Goal: Find specific page/section

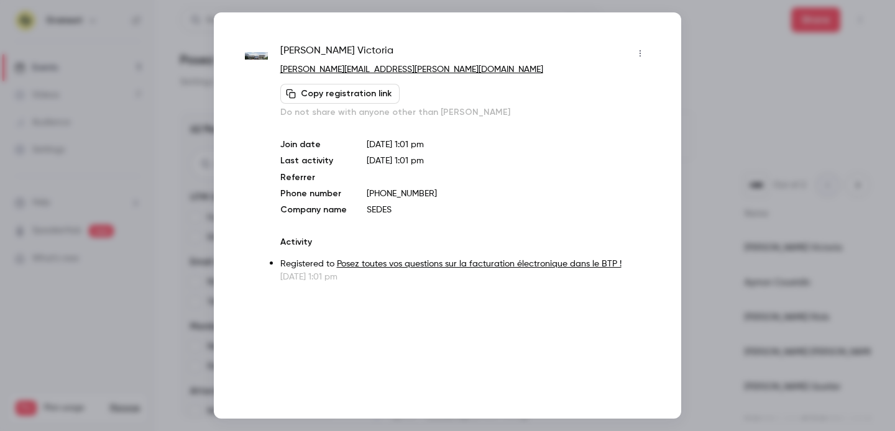
click at [730, 48] on div at bounding box center [447, 215] width 895 height 431
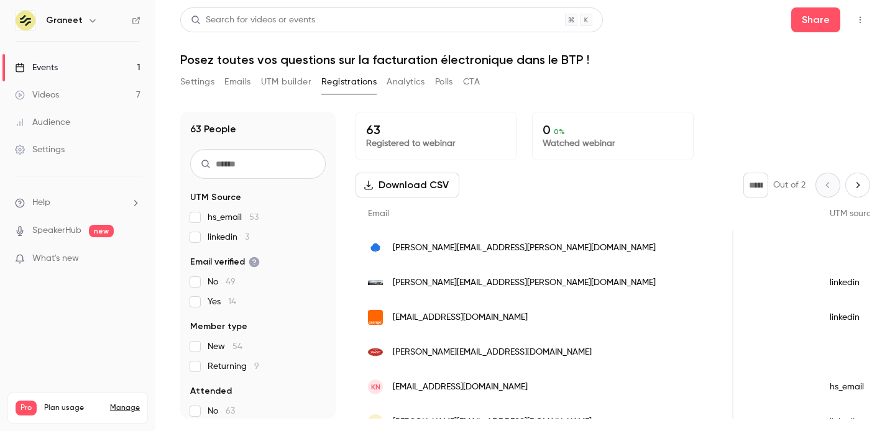
scroll to position [0, 612]
